Goal: Task Accomplishment & Management: Manage account settings

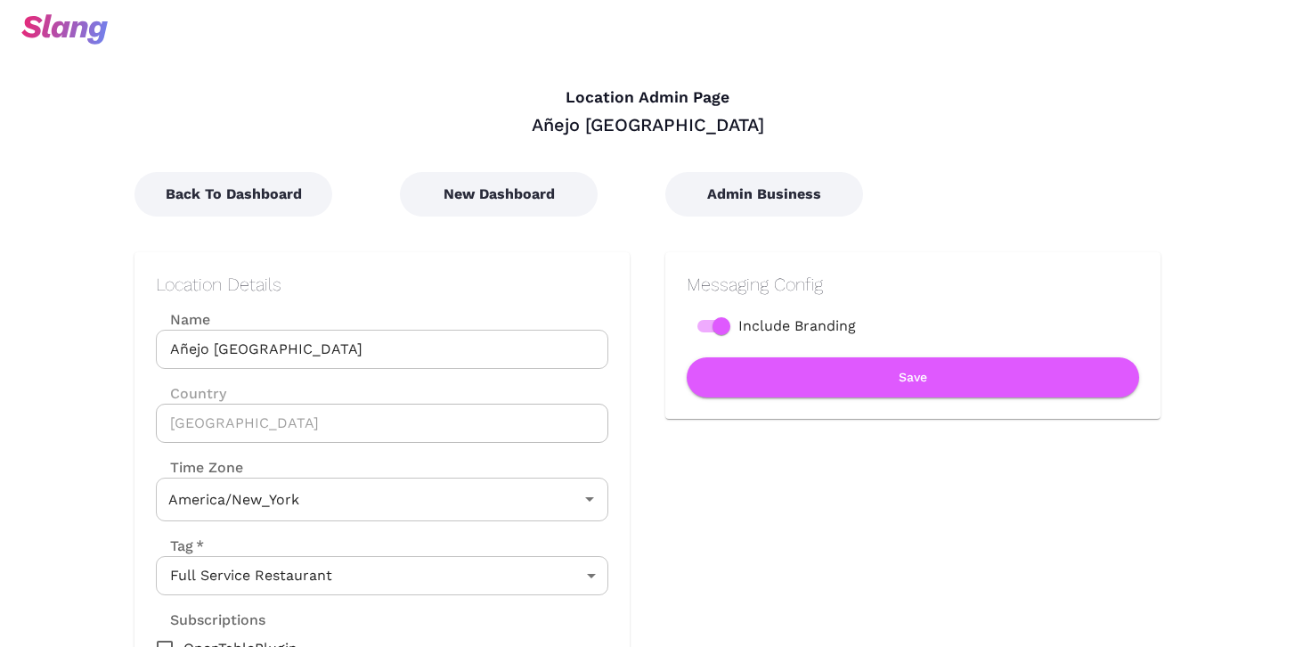
type input "Eastern Time"
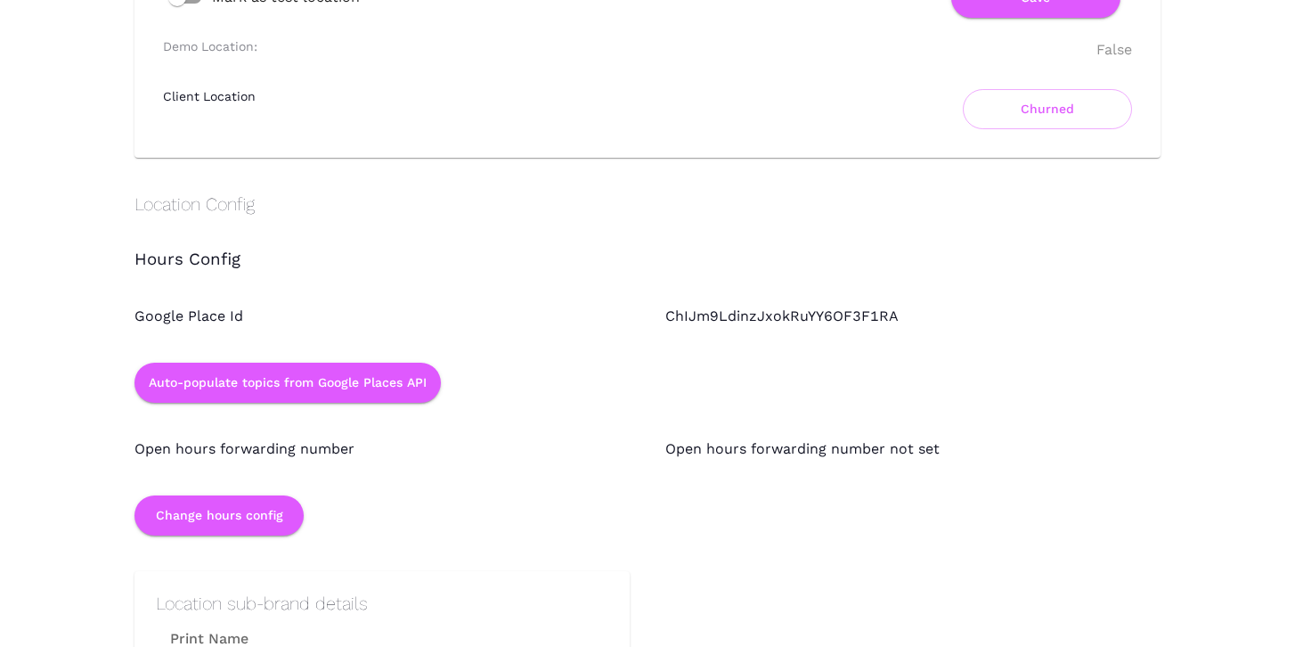
scroll to position [1286, 0]
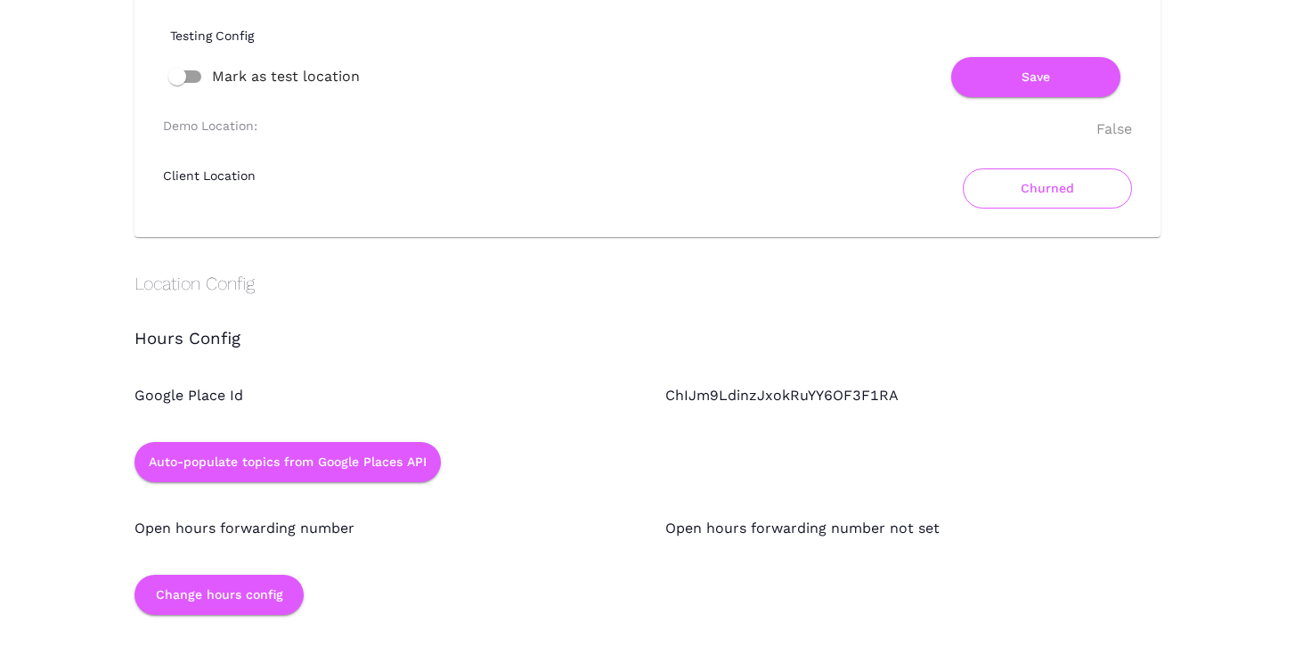
click at [1029, 189] on button "Churned" at bounding box center [1047, 188] width 169 height 40
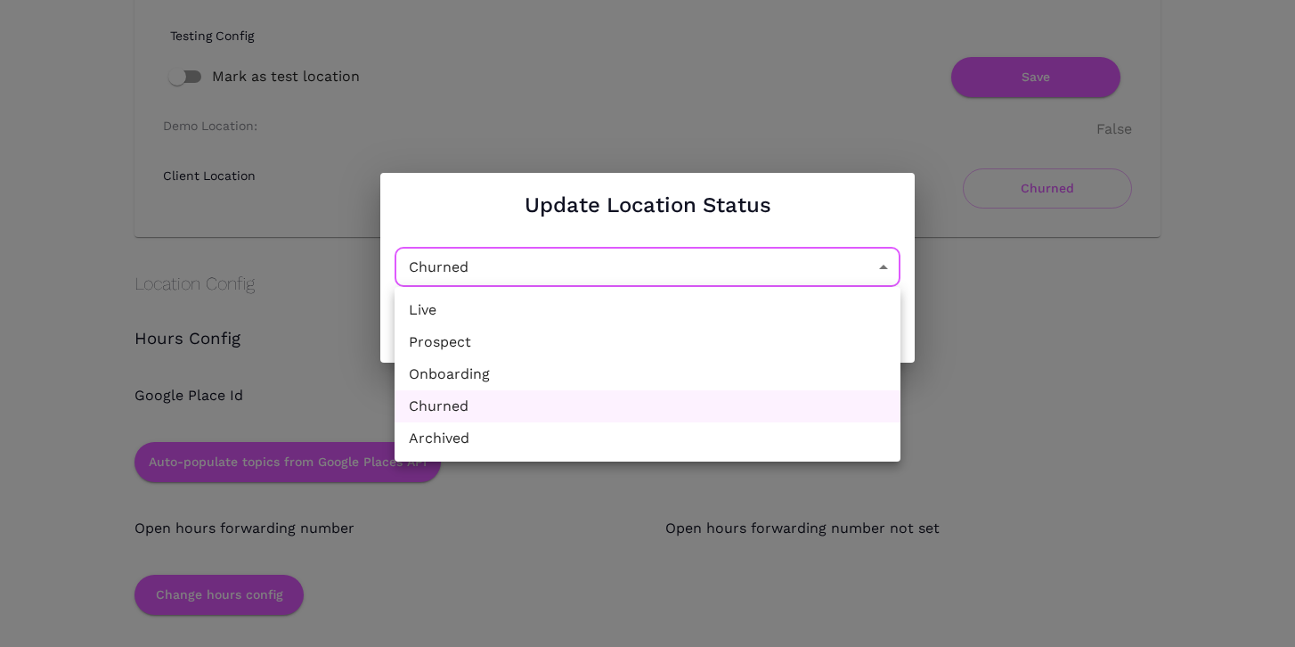
click at [728, 313] on li "Live" at bounding box center [648, 310] width 506 height 32
type input "Active"
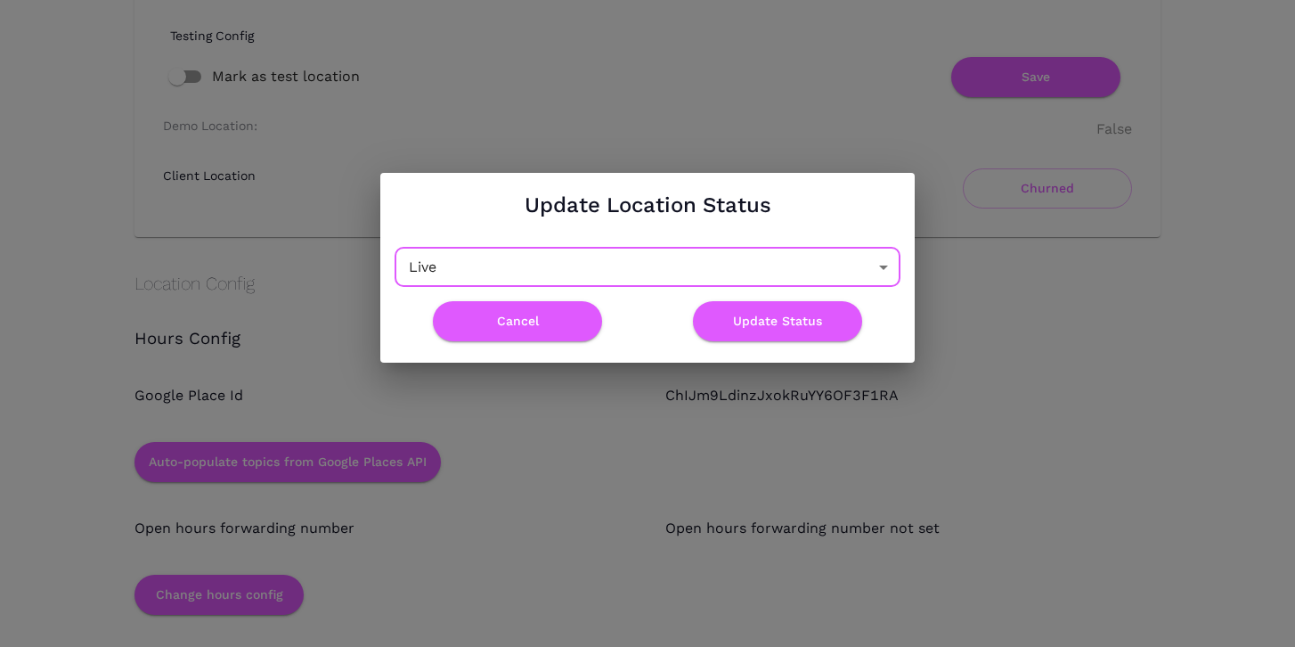
click at [1031, 295] on div "Update Location Status Live Active ​ Cancel Update Status" at bounding box center [647, 267] width 1295 height 534
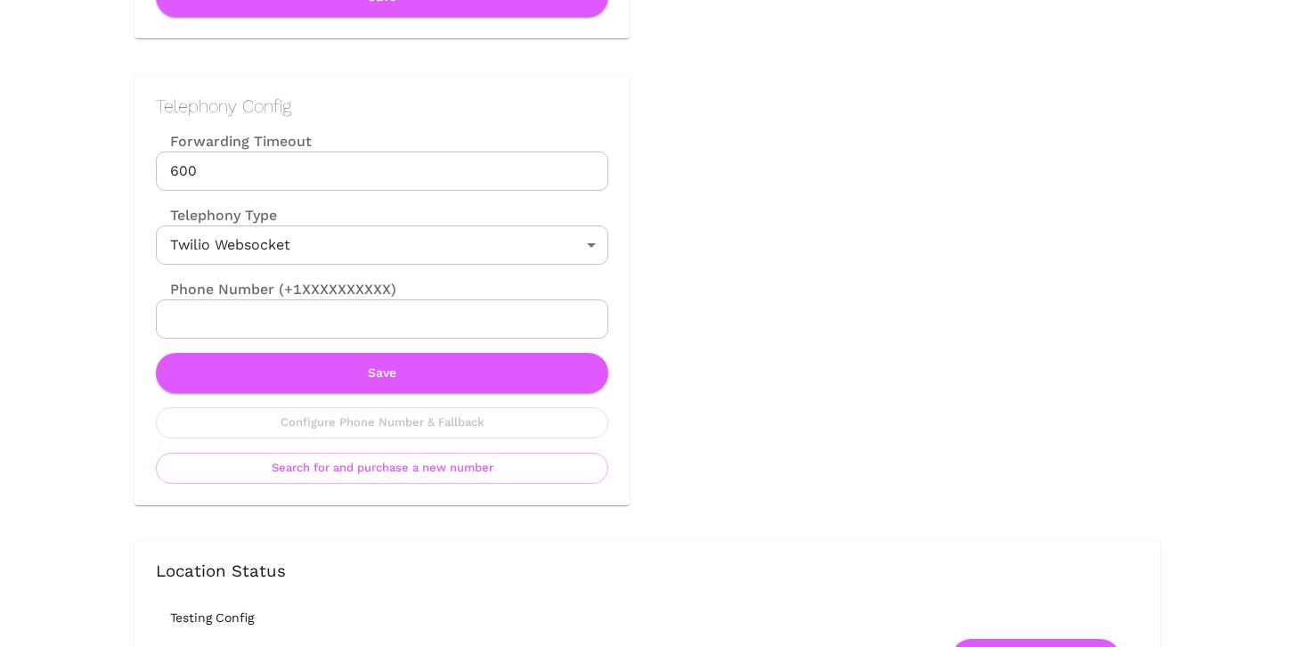
scroll to position [1169, 0]
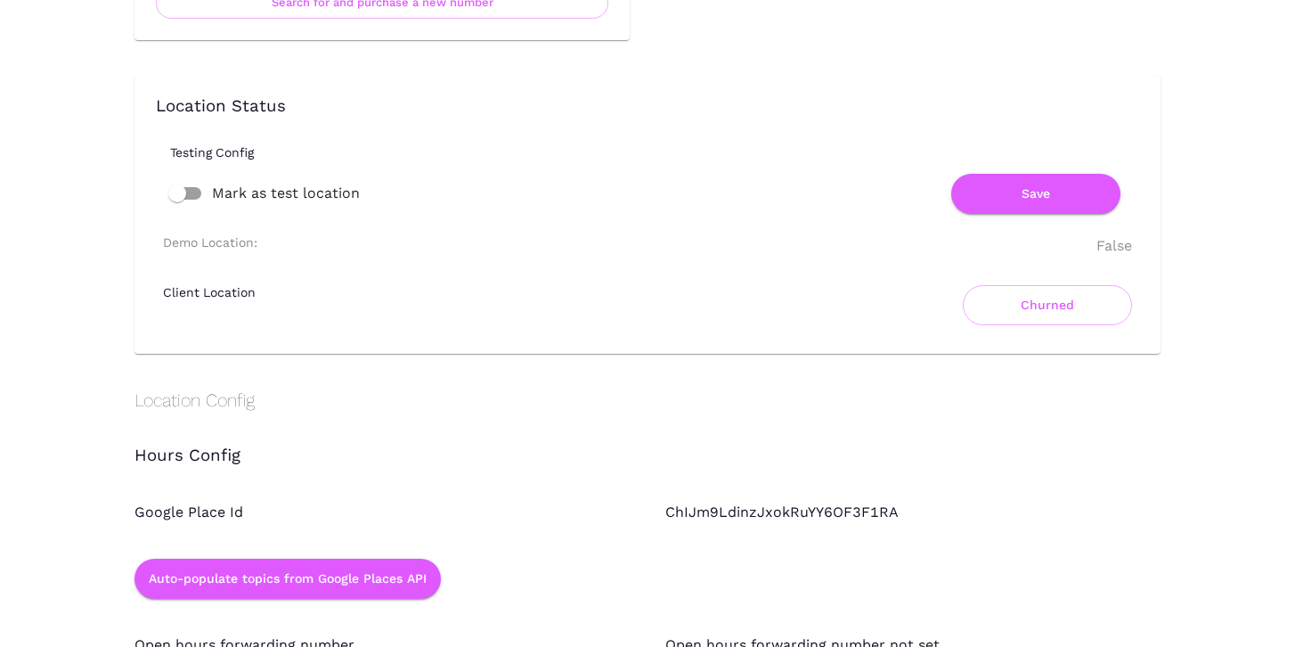
click at [784, 224] on div "Location Status Testing Config Mark as test location Save Demo Location: False …" at bounding box center [647, 214] width 983 height 235
click at [988, 308] on button "Churned" at bounding box center [1047, 305] width 169 height 40
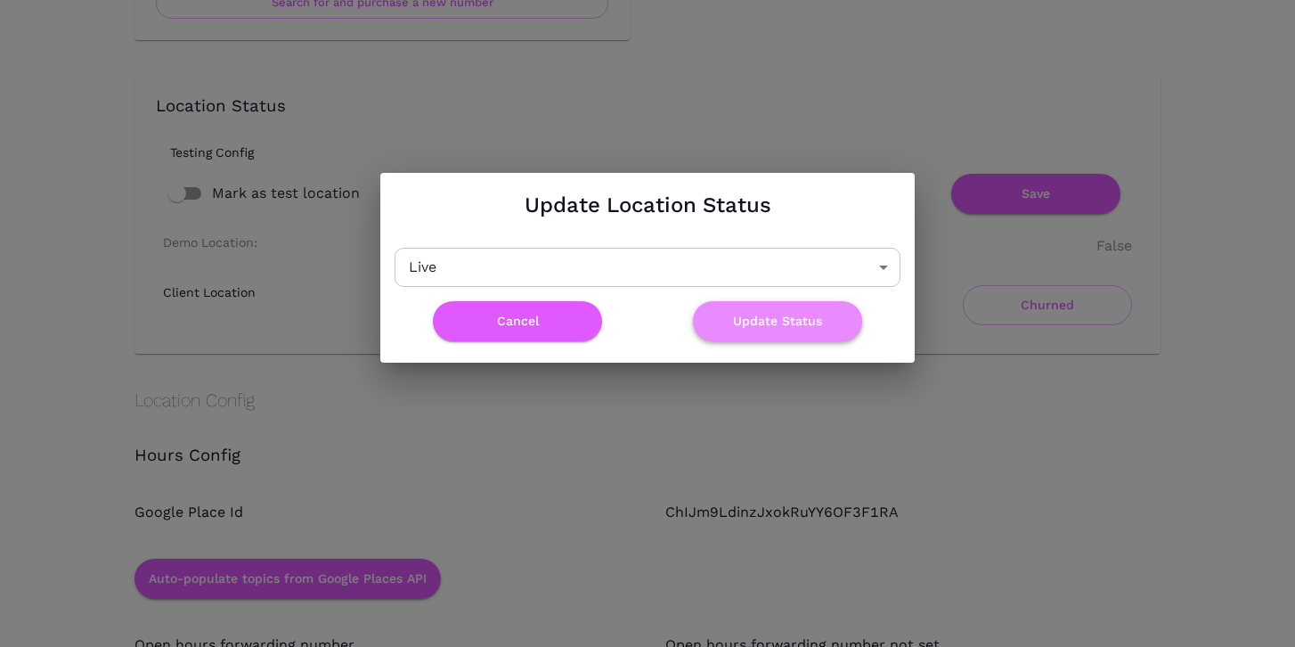
click at [752, 335] on button "Update Status" at bounding box center [777, 321] width 169 height 40
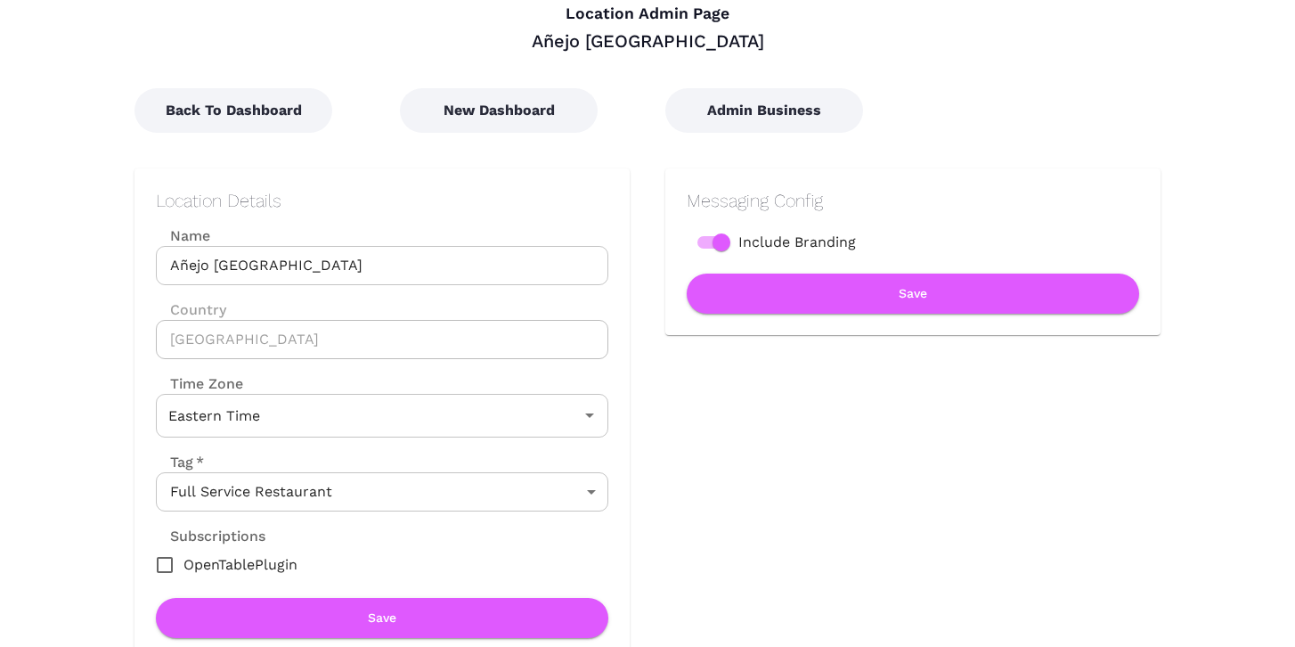
scroll to position [0, 0]
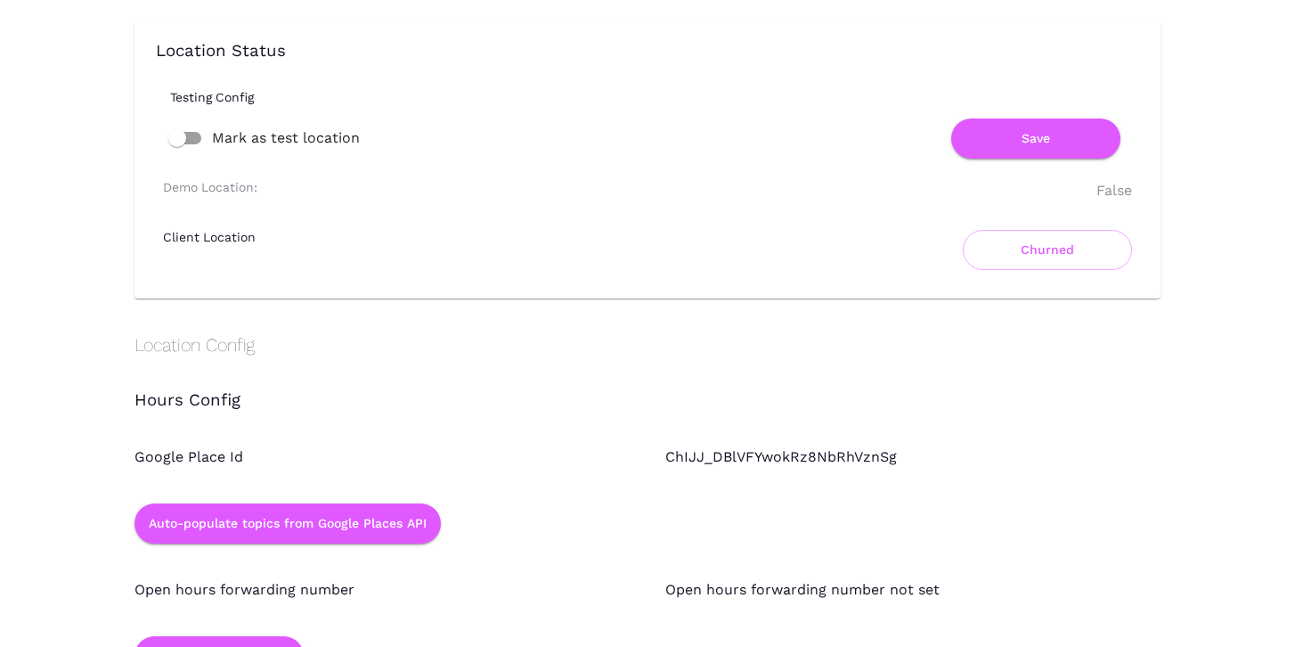
scroll to position [1238, 0]
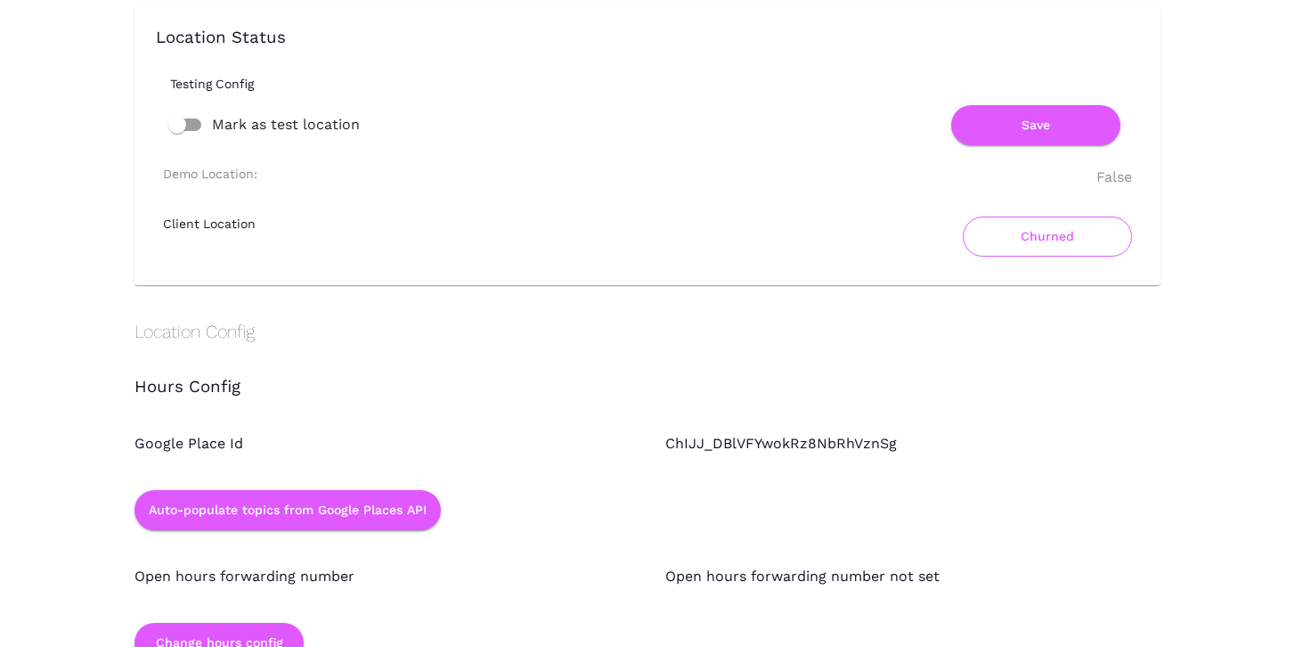
click at [1010, 247] on button "Churned" at bounding box center [1047, 236] width 169 height 40
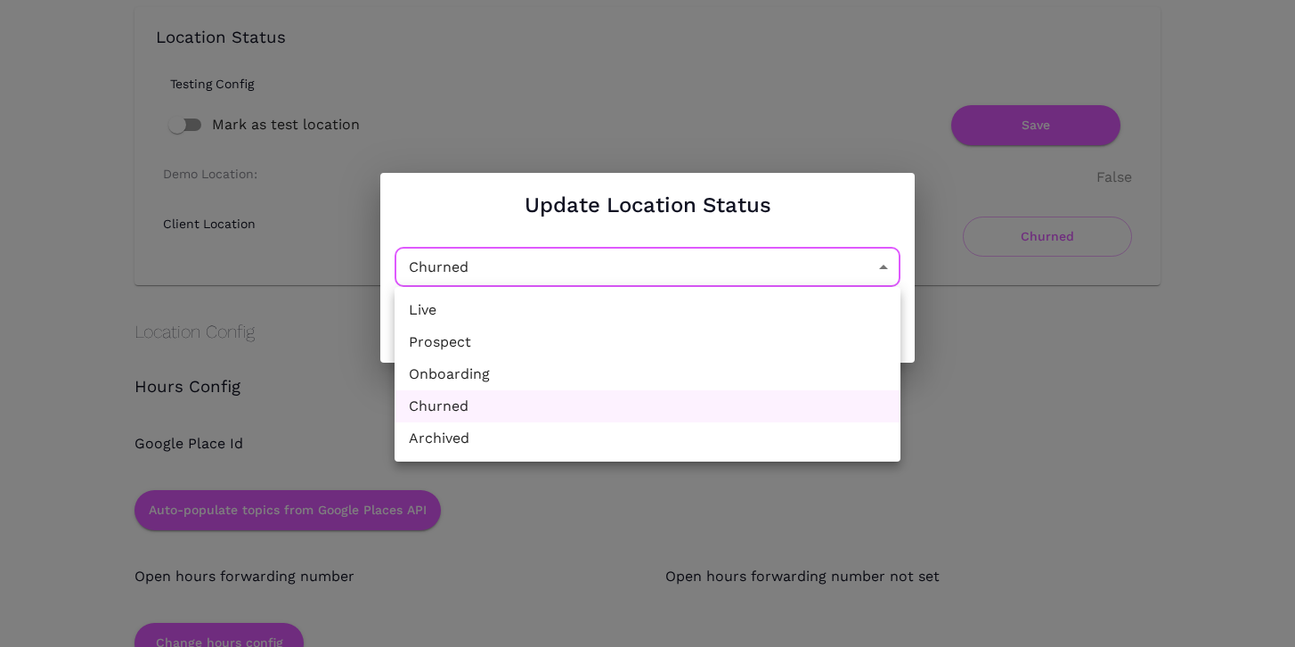
click at [747, 311] on li "Live" at bounding box center [648, 310] width 506 height 32
type input "Active"
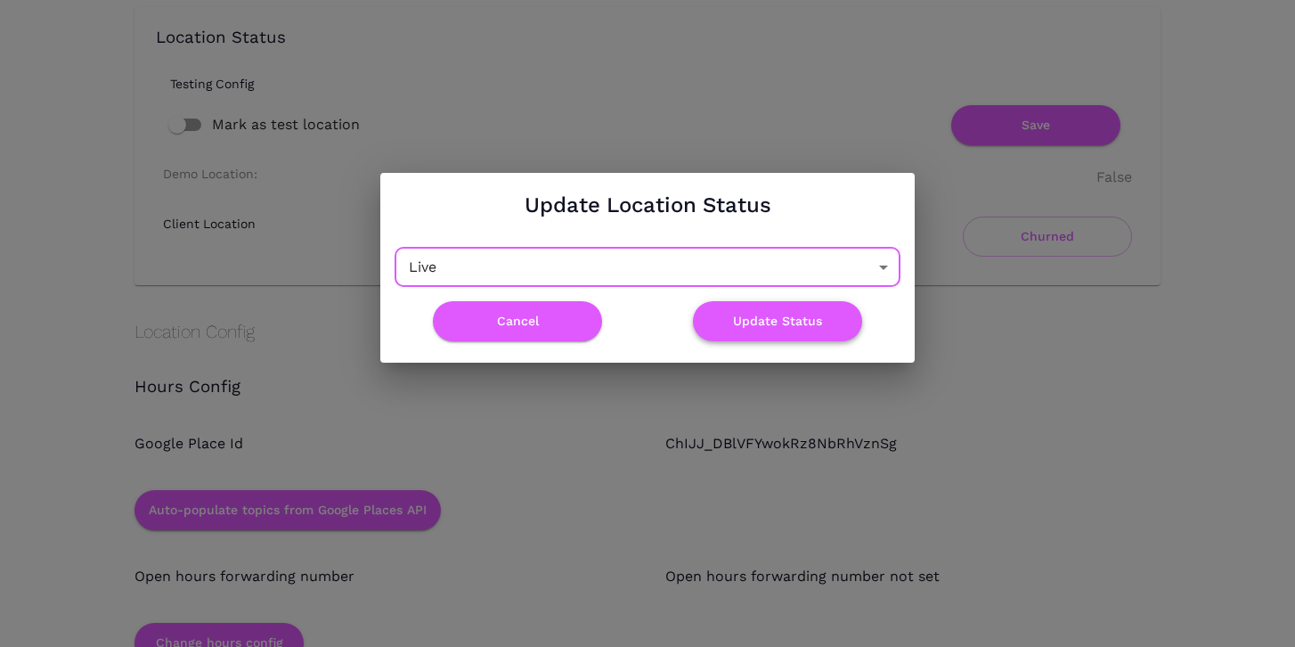
click at [731, 329] on button "Update Status" at bounding box center [777, 321] width 169 height 40
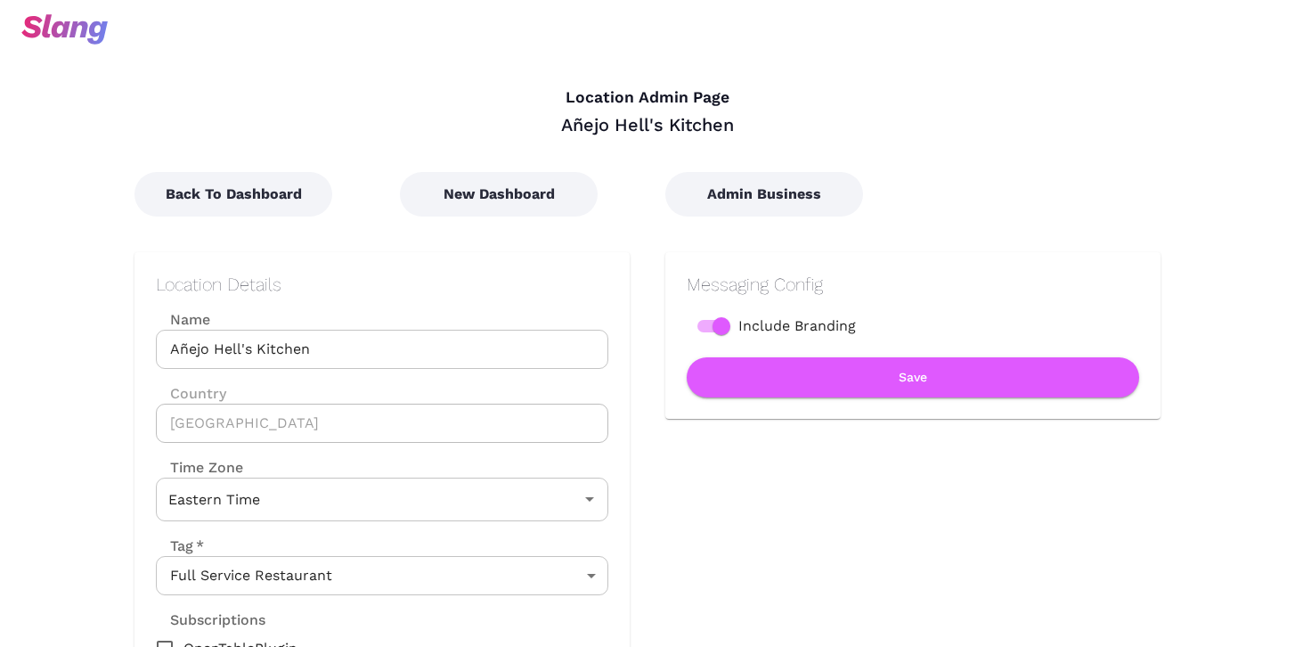
scroll to position [15, 0]
